Goal: Information Seeking & Learning: Understand process/instructions

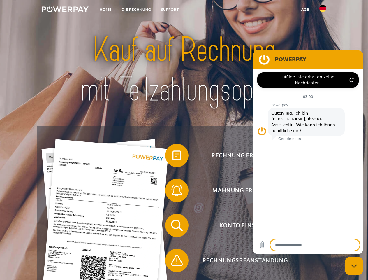
click at [65, 10] on img at bounding box center [65, 9] width 47 height 6
click at [323, 10] on img at bounding box center [322, 8] width 7 height 7
click at [305, 10] on link "agb" at bounding box center [305, 9] width 18 height 10
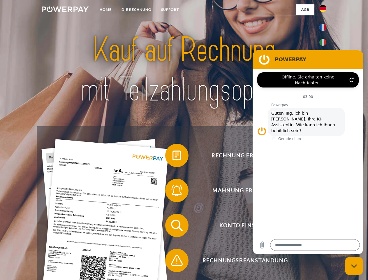
click at [172, 156] on span at bounding box center [167, 155] width 29 height 29
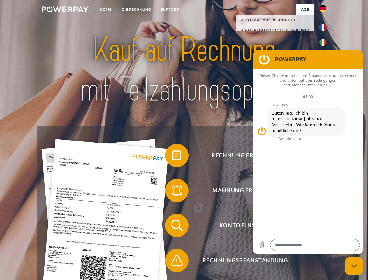
click at [172, 191] on span at bounding box center [167, 190] width 29 height 29
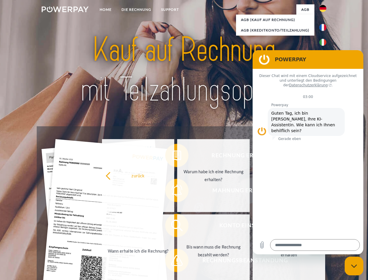
click at [177, 226] on link "Bis wann muss die Rechnung bezahlt werden?" at bounding box center [213, 250] width 73 height 73
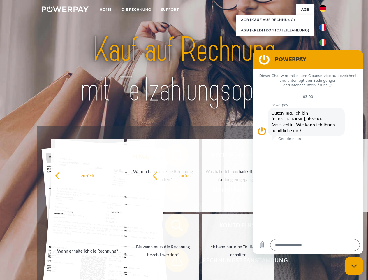
click at [172, 261] on span at bounding box center [167, 259] width 29 height 29
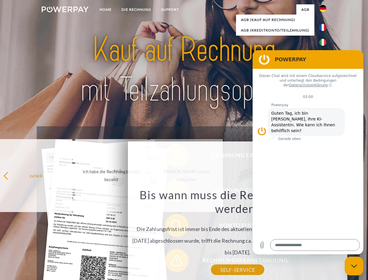
click at [354, 266] on icon "Messaging-Fenster schließen" at bounding box center [354, 266] width 6 height 4
type textarea "*"
